Goal: Information Seeking & Learning: Understand process/instructions

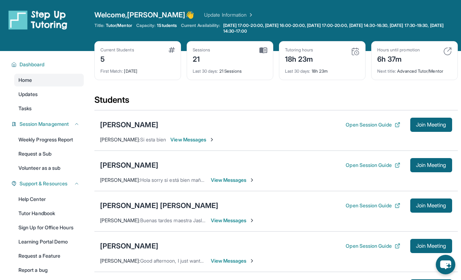
scroll to position [5, 0]
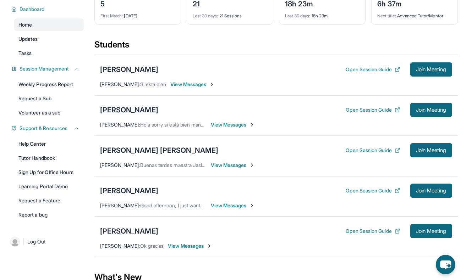
click at [116, 107] on div "[PERSON_NAME]" at bounding box center [129, 110] width 58 height 10
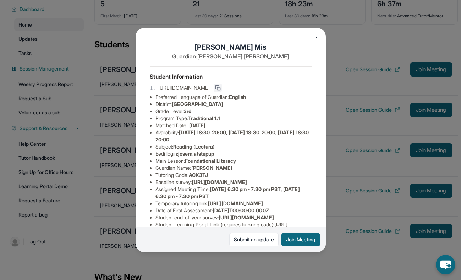
click at [221, 89] on icon at bounding box center [218, 88] width 6 height 6
click at [315, 39] on img at bounding box center [315, 39] width 6 height 6
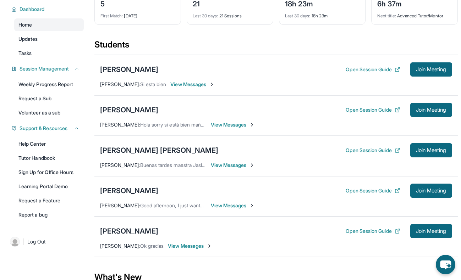
click at [377, 105] on div "Open Session Guide Join Meeting" at bounding box center [398, 110] width 106 height 14
click at [371, 108] on button "Open Session Guide" at bounding box center [372, 109] width 54 height 7
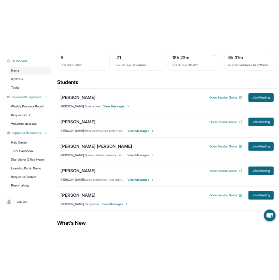
scroll to position [84, 0]
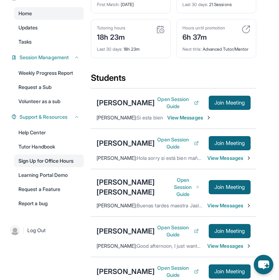
click at [31, 167] on link "Sign Up for Office Hours" at bounding box center [49, 161] width 70 height 13
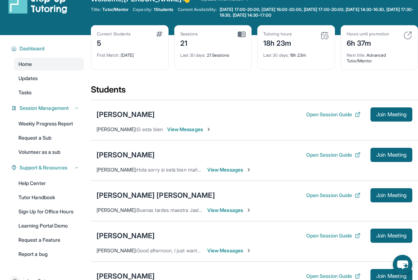
scroll to position [0, 0]
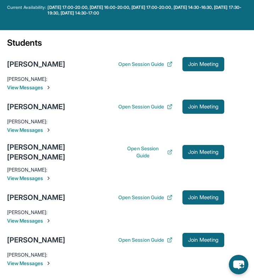
scroll to position [58, 0]
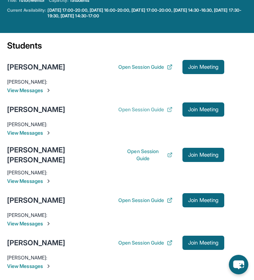
click at [144, 112] on button "Open Session Guide" at bounding box center [145, 109] width 54 height 7
